Goal: Navigation & Orientation: Find specific page/section

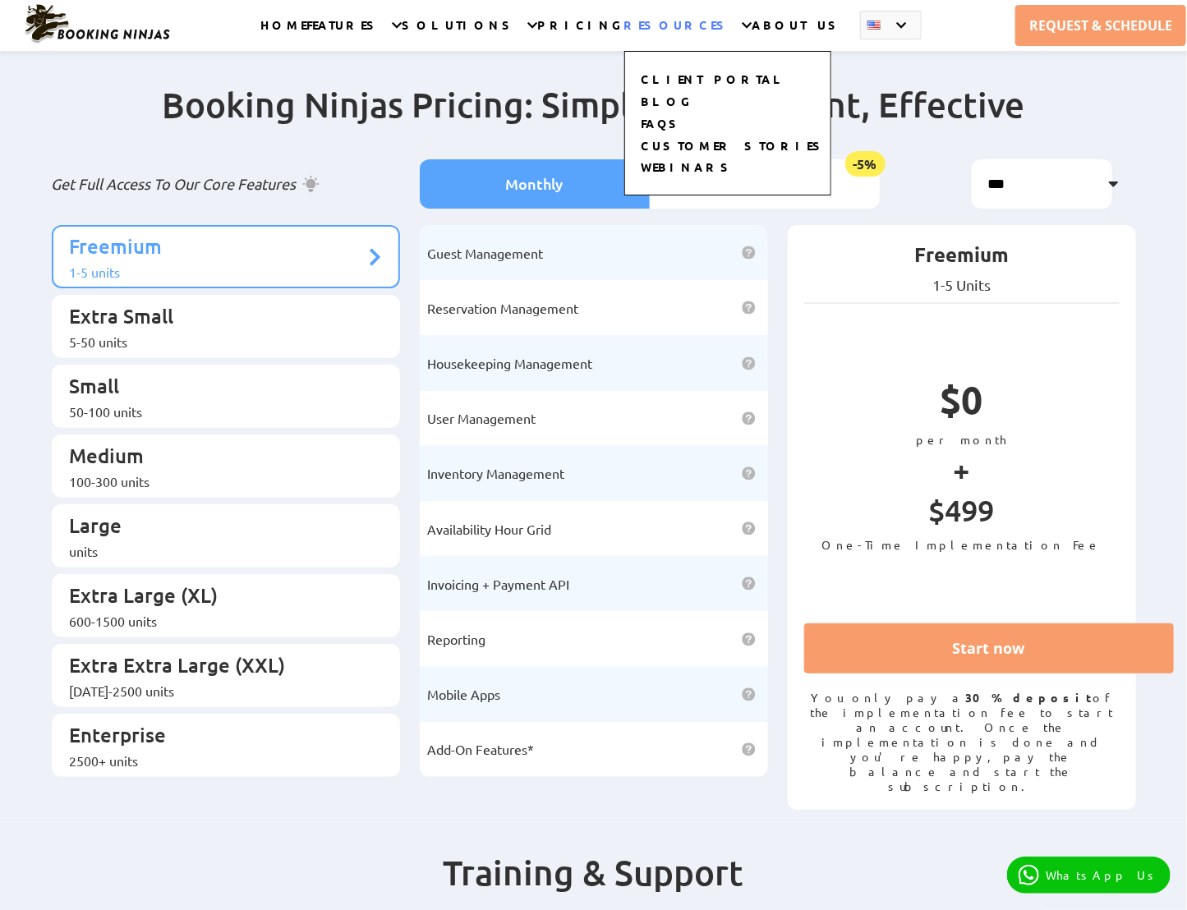
click at [660, 27] on div "CLIENT PORTAL BLOG FAQS CUSTOMER STORIES WEBINARS" at bounding box center [727, 106] width 207 height 177
click at [677, 67] on ul "CLIENT PORTAL BLOG FAQS CUSTOMER STORIES WEBINARS" at bounding box center [727, 123] width 207 height 145
click at [679, 77] on link "CLIENT PORTAL" at bounding box center [715, 79] width 146 height 17
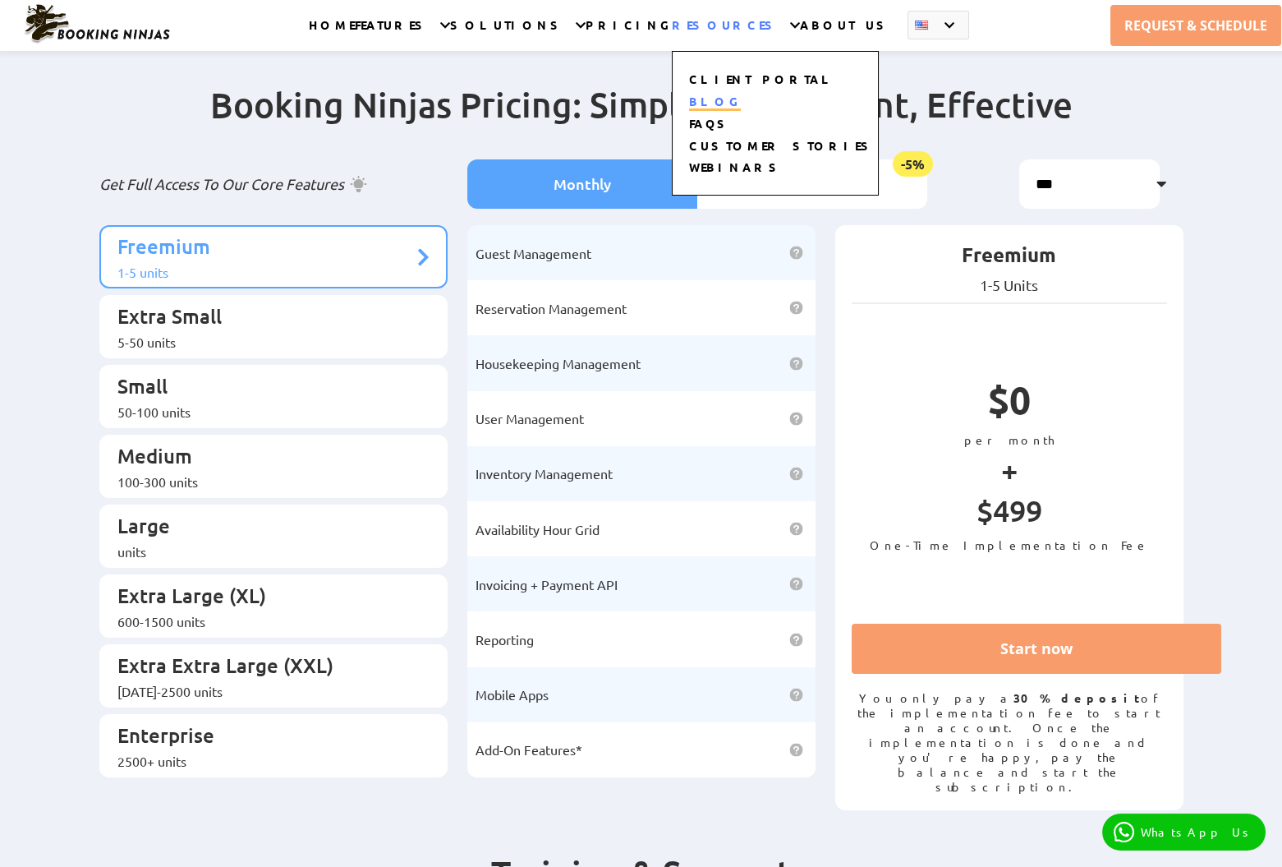
click at [741, 96] on link "BLOG" at bounding box center [715, 102] width 52 height 17
